Goal: Task Accomplishment & Management: Manage account settings

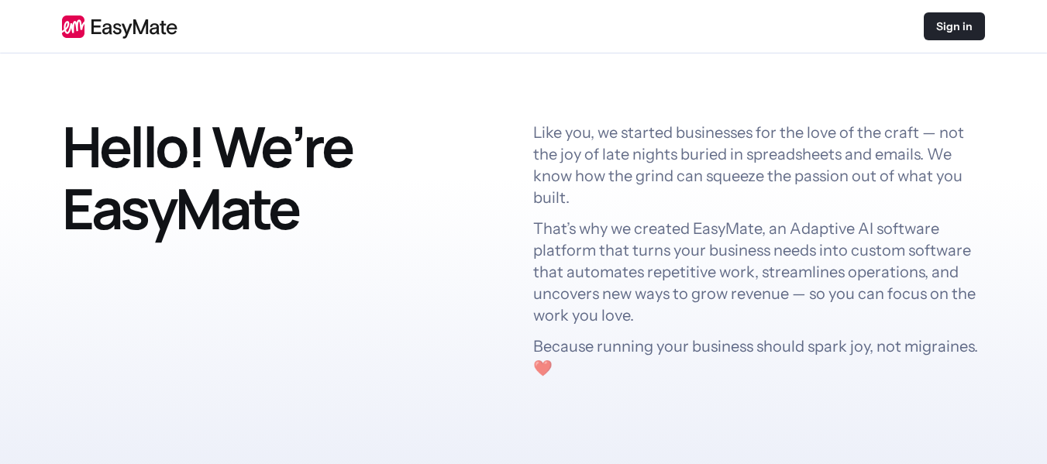
click at [949, 26] on p "Sign in" at bounding box center [954, 26] width 36 height 15
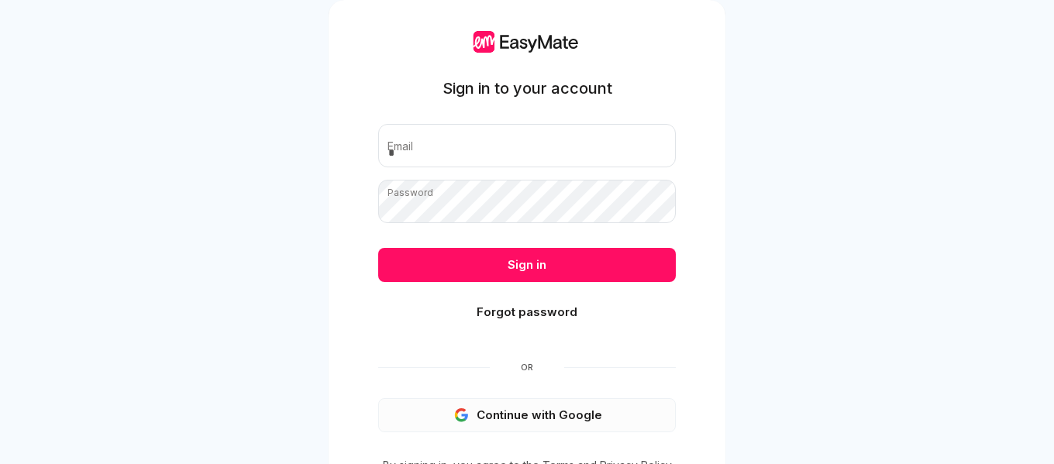
click at [538, 414] on button "Continue with Google" at bounding box center [526, 415] width 297 height 34
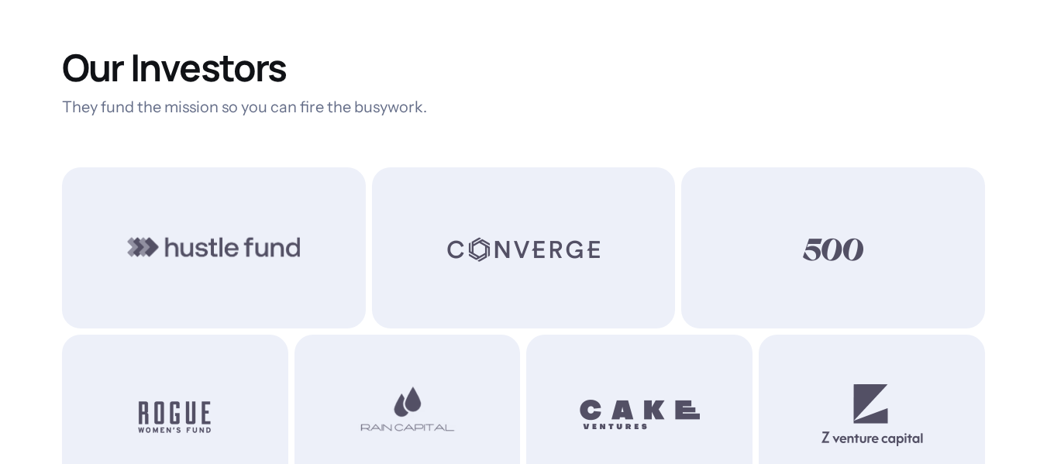
scroll to position [1346, 0]
